Goal: Task Accomplishment & Management: Complete application form

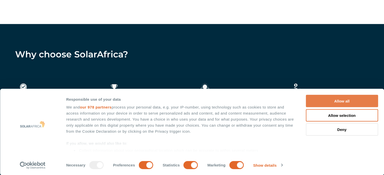
click at [348, 102] on button "Allow all" at bounding box center [342, 101] width 72 height 12
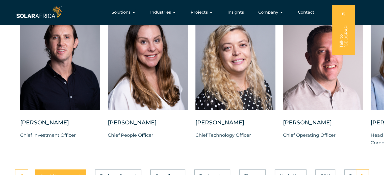
scroll to position [1286, 0]
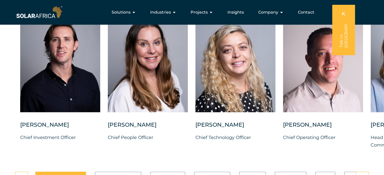
drag, startPoint x: 387, startPoint y: 68, endPoint x: 386, endPoint y: 113, distance: 45.2
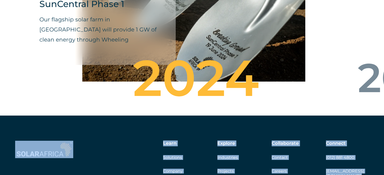
scroll to position [1823, 0]
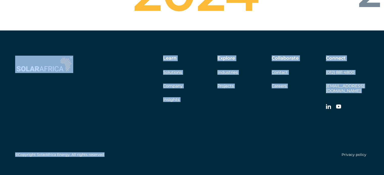
drag, startPoint x: 170, startPoint y: 174, endPoint x: 185, endPoint y: 128, distance: 48.7
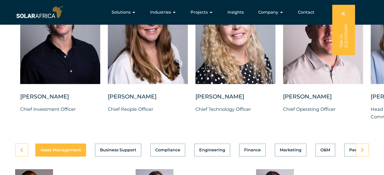
scroll to position [1311, 0]
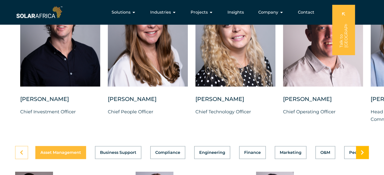
click at [363, 150] on icon at bounding box center [362, 152] width 3 height 5
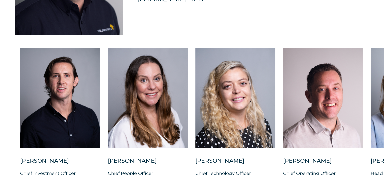
scroll to position [1252, 0]
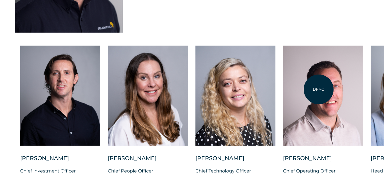
click at [319, 90] on div at bounding box center [323, 96] width 80 height 100
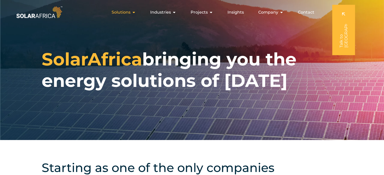
click at [133, 15] on button "Close Solutions Open Solutions" at bounding box center [134, 12] width 4 height 6
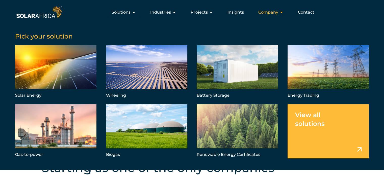
click at [280, 13] on icon "Menu" at bounding box center [281, 12] width 4 height 4
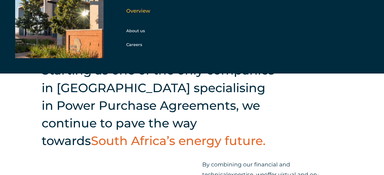
scroll to position [103, 0]
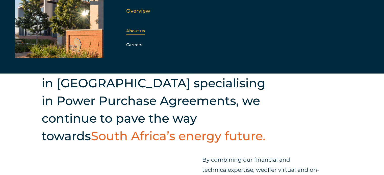
click at [143, 29] on link "About us" at bounding box center [135, 31] width 19 height 5
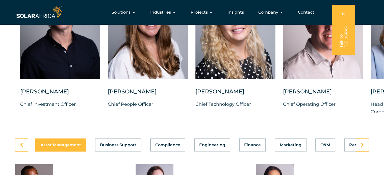
scroll to position [1316, 0]
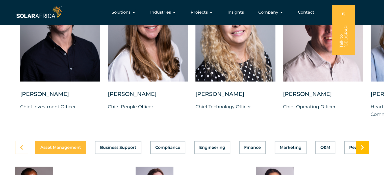
click at [362, 145] on icon at bounding box center [362, 147] width 3 height 5
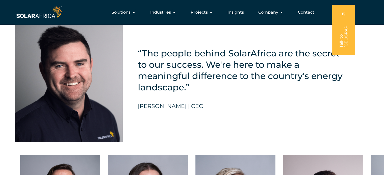
scroll to position [1140, 0]
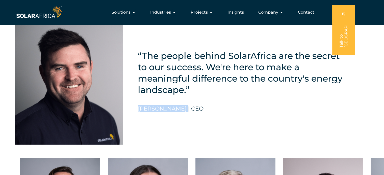
drag, startPoint x: 184, startPoint y: 104, endPoint x: 137, endPoint y: 104, distance: 47.0
click at [137, 104] on div "“The people behind SolarAfrica are the secret to our success. We're here to mak…" at bounding box center [192, 78] width 384 height 150
copy h5 "[PERSON_NAME]"
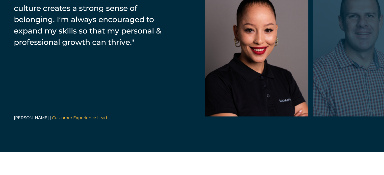
scroll to position [826, 0]
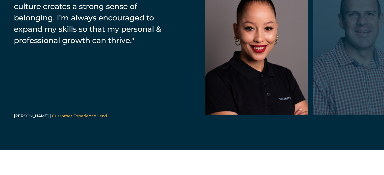
click at [356, 95] on div at bounding box center [365, 43] width 104 height 144
click at [353, 90] on div at bounding box center [365, 43] width 104 height 144
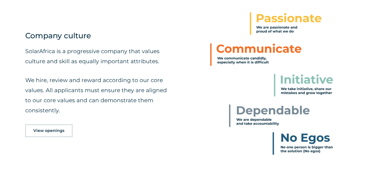
scroll to position [218, 0]
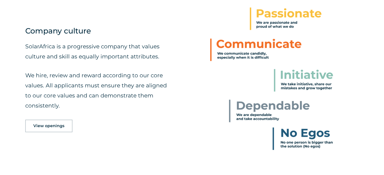
click at [47, 127] on span "View openings" at bounding box center [48, 126] width 31 height 4
